Goal: Transaction & Acquisition: Purchase product/service

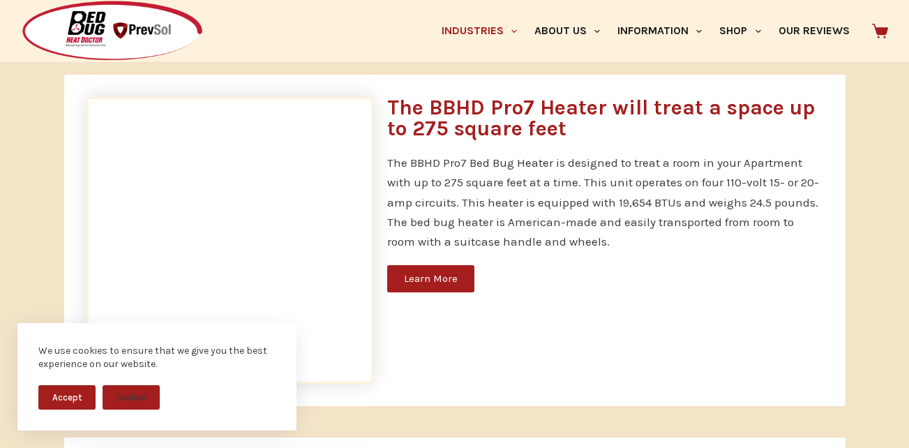
scroll to position [1647, 0]
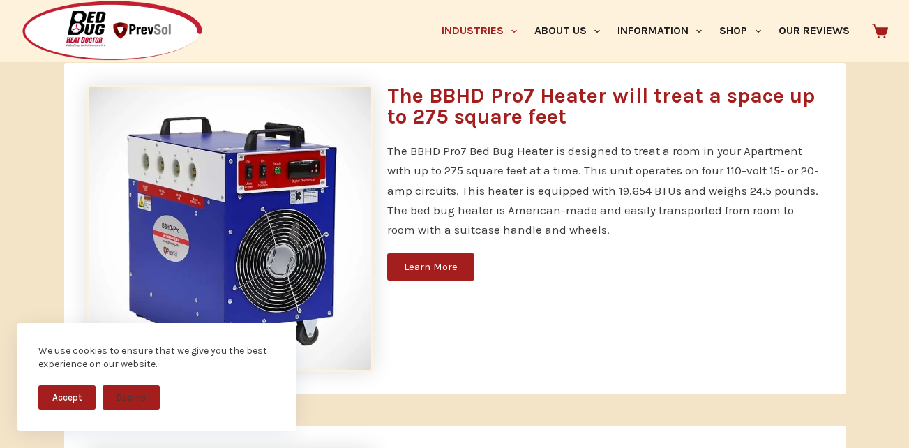
click at [437, 262] on span "Learn More" at bounding box center [431, 267] width 54 height 10
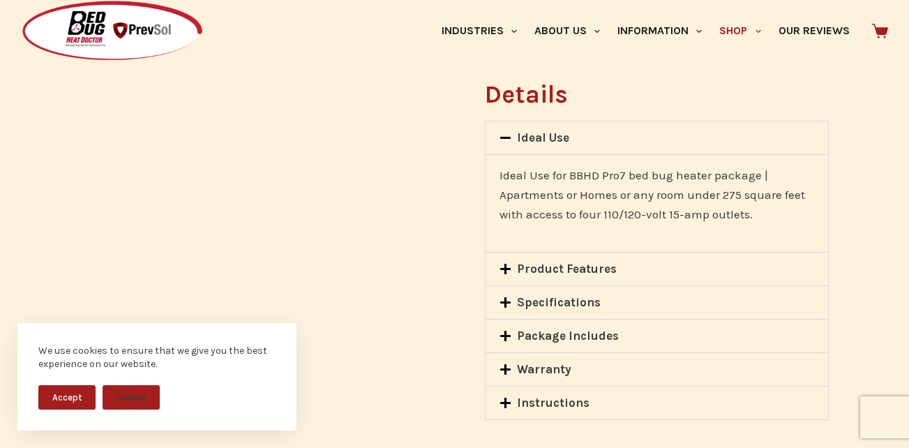
scroll to position [1089, 0]
click at [539, 260] on link "Product Features" at bounding box center [567, 267] width 100 height 14
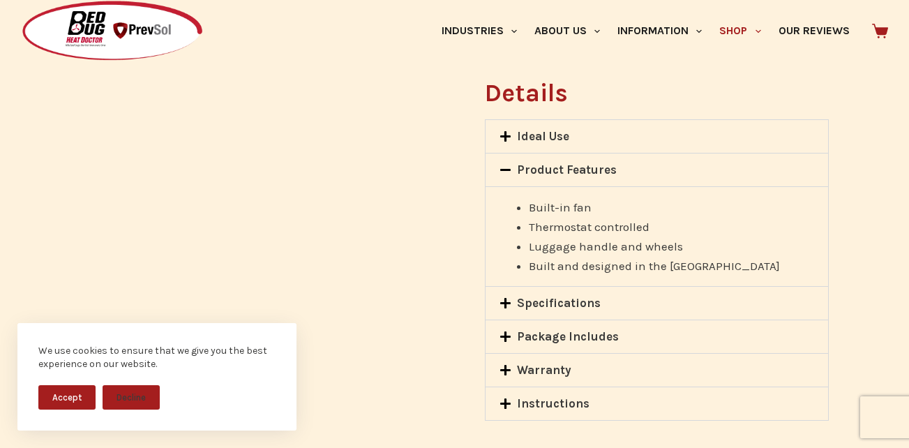
click at [560, 296] on link "Specifications" at bounding box center [559, 303] width 84 height 14
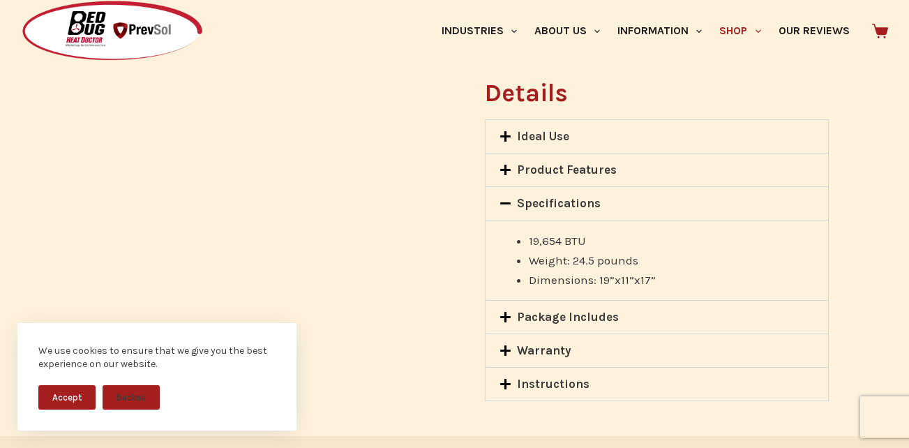
click at [561, 310] on link "Package Includes" at bounding box center [568, 317] width 102 height 14
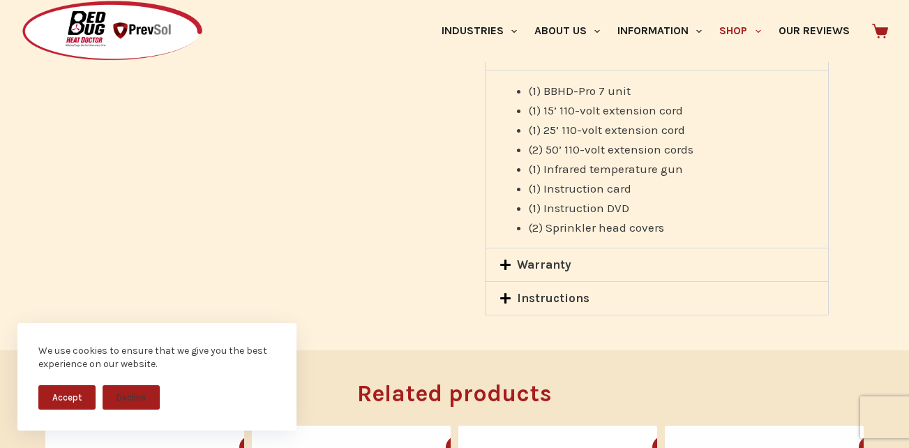
scroll to position [1284, 0]
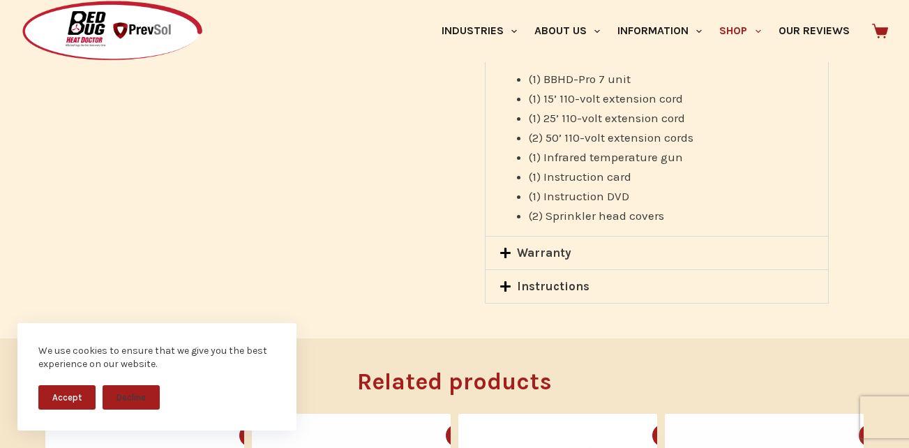
click at [578, 279] on link "Instructions" at bounding box center [553, 286] width 73 height 14
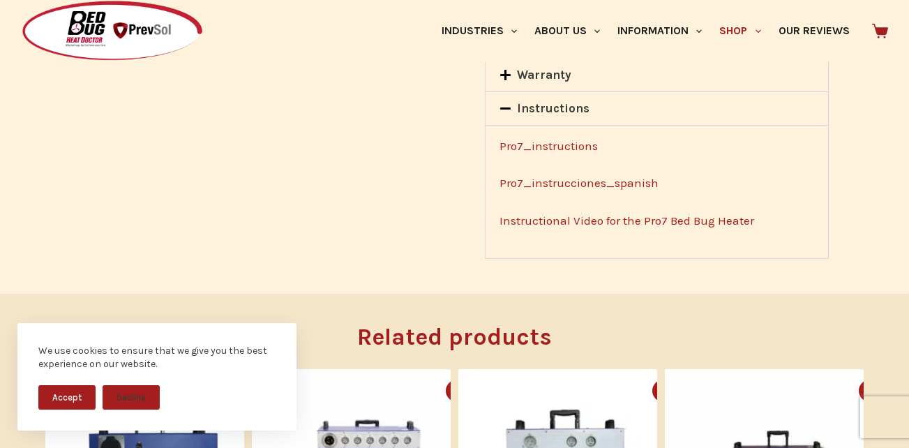
click at [549, 139] on link "Pro7_instructions" at bounding box center [549, 146] width 98 height 14
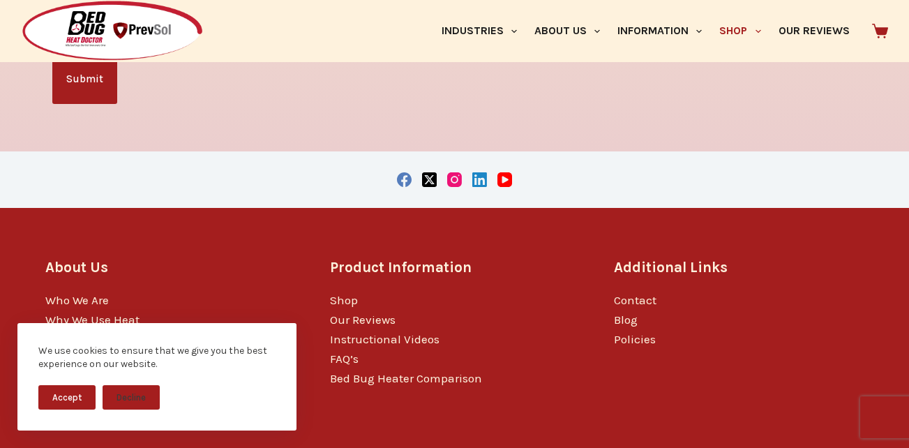
scroll to position [2539, 0]
